Goal: Task Accomplishment & Management: Use online tool/utility

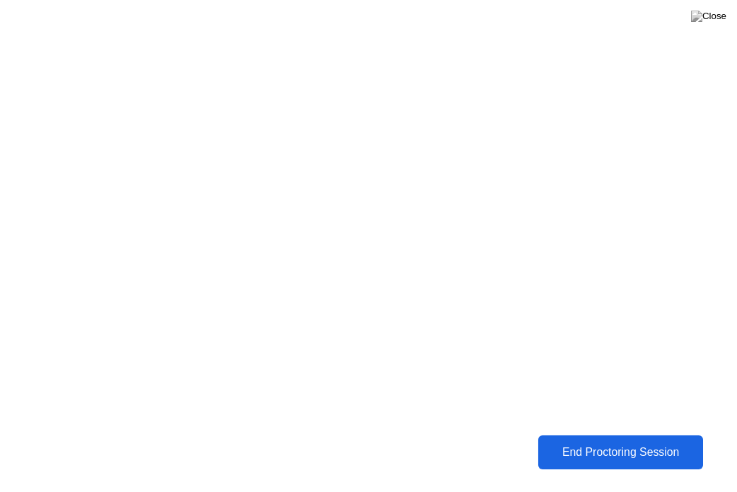
click at [638, 451] on div "End Proctoring Session" at bounding box center [620, 452] width 157 height 13
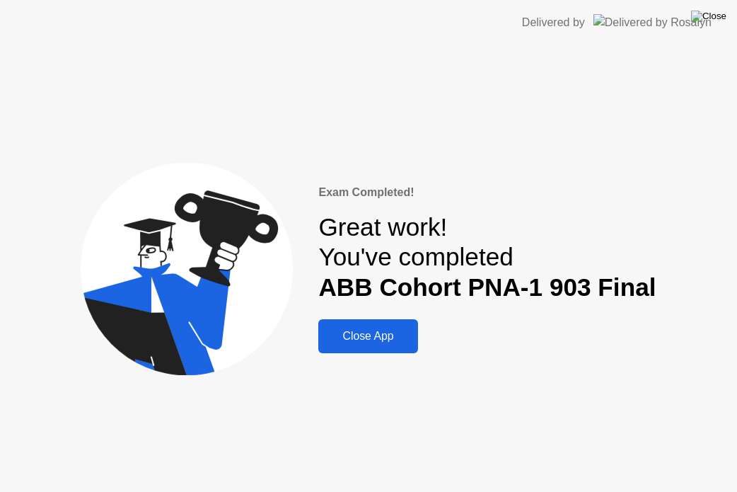
click at [720, 15] on img at bounding box center [708, 16] width 35 height 11
